Goal: Task Accomplishment & Management: Manage account settings

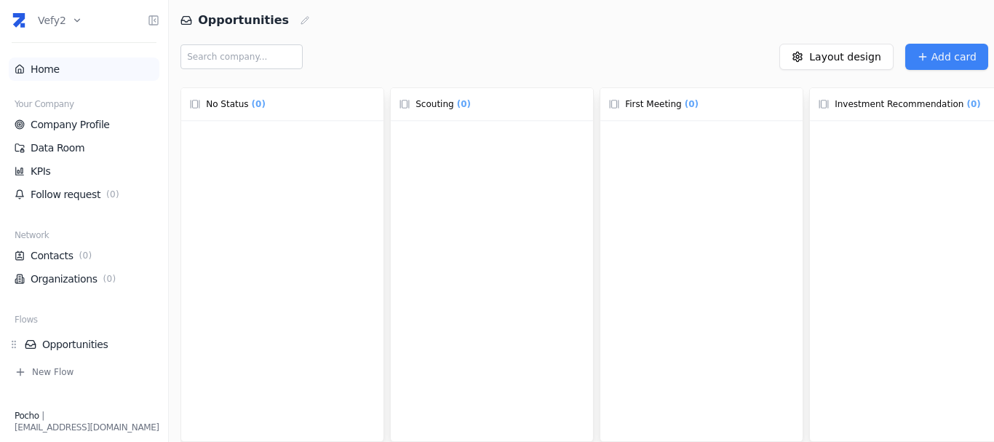
click at [68, 61] on li "Home" at bounding box center [84, 69] width 151 height 23
click at [71, 26] on html "Vefy2 Home Your Company Company Profile Data Room KPIs Follow request ( 0 ) Net…" at bounding box center [497, 221] width 994 height 442
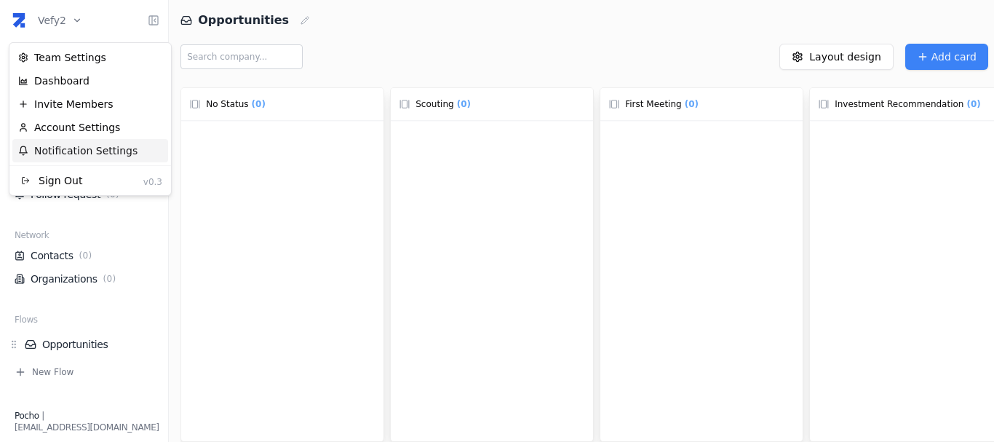
click at [111, 152] on div "Notification Settings" at bounding box center [90, 150] width 156 height 23
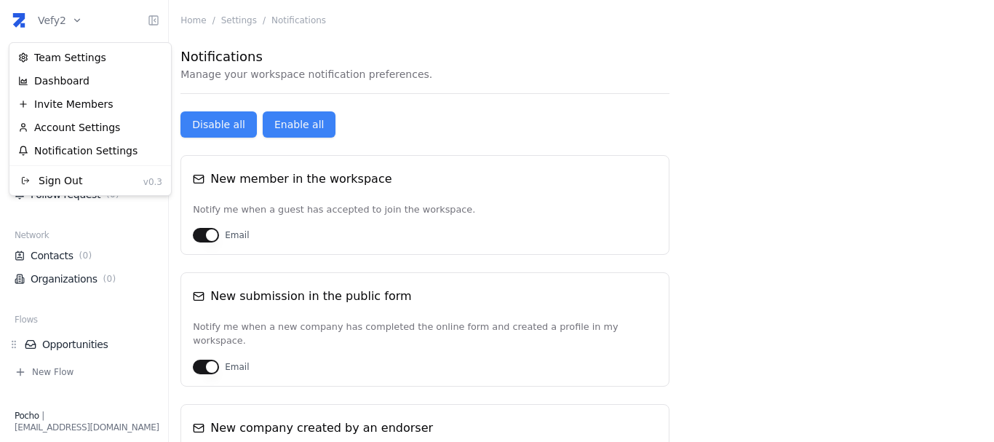
click at [58, 20] on html "Vefy2 Home Your Company Company Profile Data Room KPIs Follow request ( 0 ) Net…" at bounding box center [497, 221] width 994 height 442
click at [60, 56] on div "Team Settings" at bounding box center [90, 57] width 156 height 23
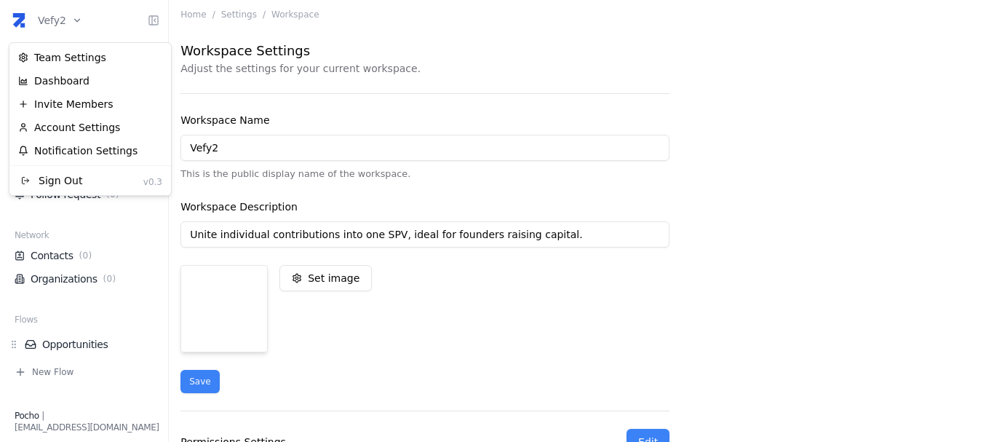
click at [61, 16] on html "Vefy2 Home Your Company Company Profile Data Room KPIs Follow request ( 0 ) Net…" at bounding box center [497, 221] width 994 height 442
click at [409, 183] on html "Vefy2 Home Your Company Company Profile Data Room KPIs Follow request ( 0 ) Net…" at bounding box center [497, 221] width 994 height 442
